Goal: Task Accomplishment & Management: Manage account settings

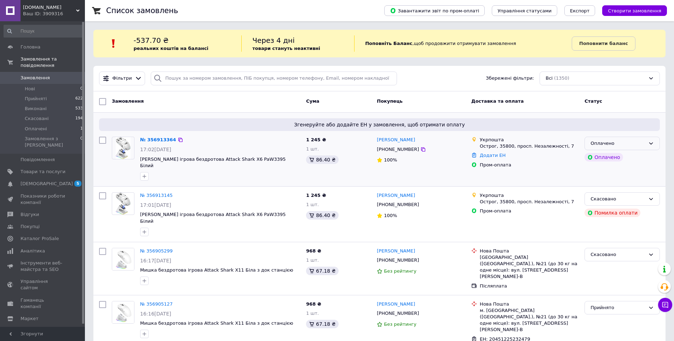
click at [602, 146] on div "Оплачено" at bounding box center [618, 143] width 55 height 7
click at [602, 155] on li "Прийнято" at bounding box center [622, 157] width 75 height 13
